Goal: Navigation & Orientation: Find specific page/section

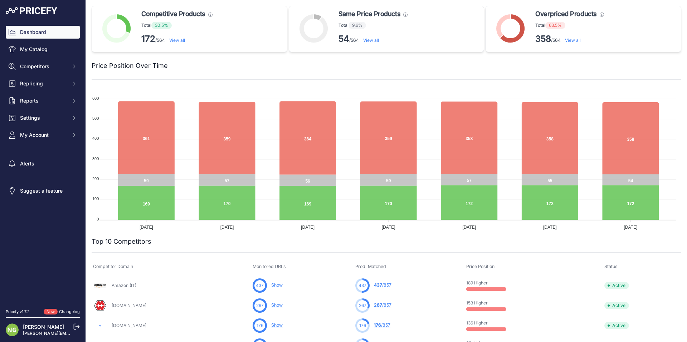
click at [572, 41] on link "View all" at bounding box center [573, 40] width 16 height 5
